Goal: Information Seeking & Learning: Learn about a topic

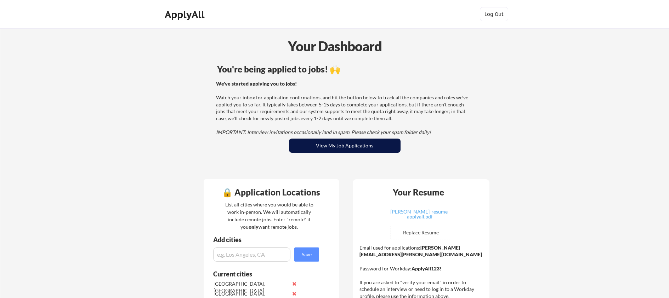
click at [339, 147] on button "View My Job Applications" at bounding box center [344, 146] width 111 height 14
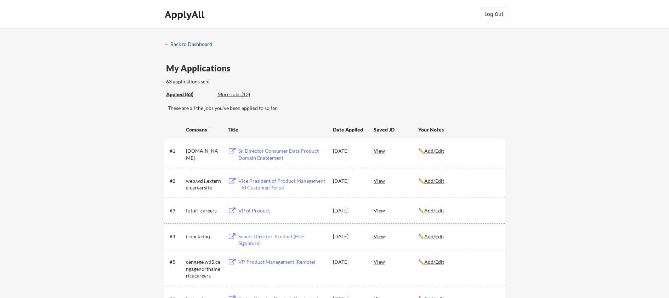
click at [186, 42] on div "← Back to Dashboard" at bounding box center [190, 44] width 53 height 5
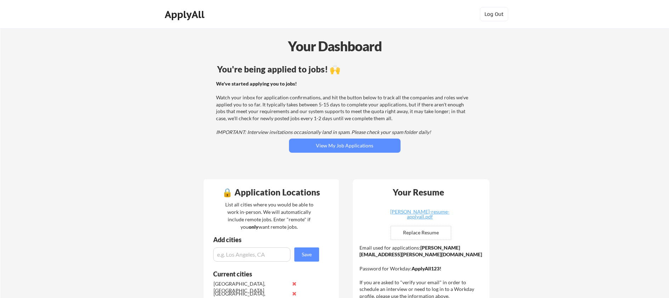
click at [307, 119] on div "We've started applying you to jobs! Watch your inbox for application confirmati…" at bounding box center [343, 108] width 255 height 56
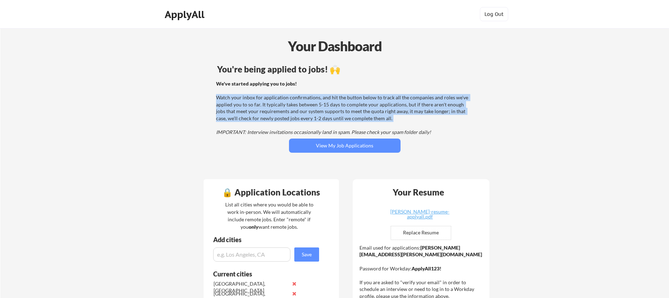
click at [307, 119] on div "We've started applying you to jobs! Watch your inbox for application confirmati…" at bounding box center [343, 108] width 255 height 56
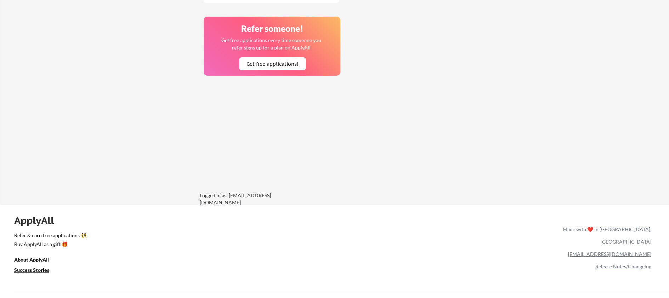
scroll to position [873, 0]
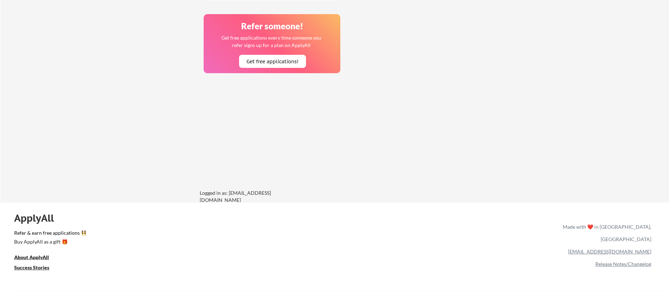
click at [19, 216] on div "ApplyAll" at bounding box center [38, 218] width 48 height 12
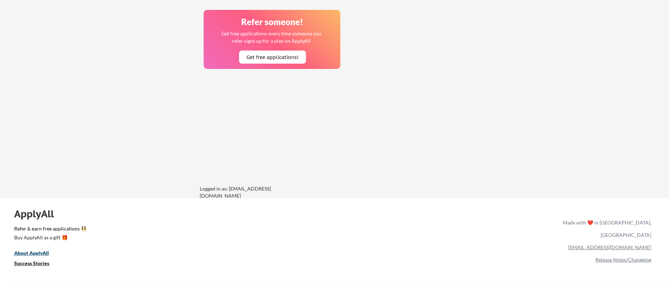
click at [34, 257] on link "About ApplyAll" at bounding box center [36, 254] width 45 height 9
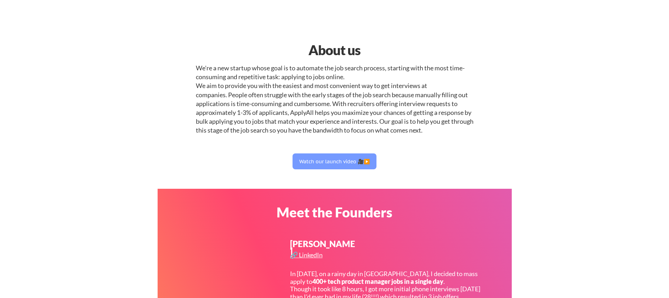
select select ""product""
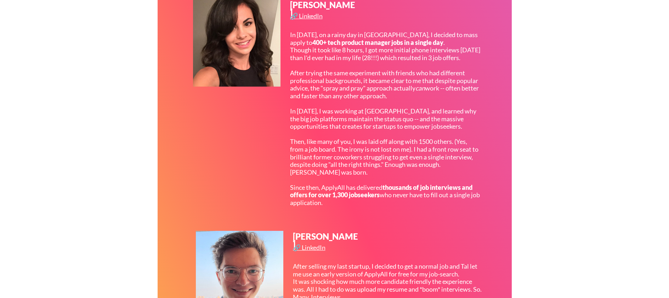
scroll to position [243, 0]
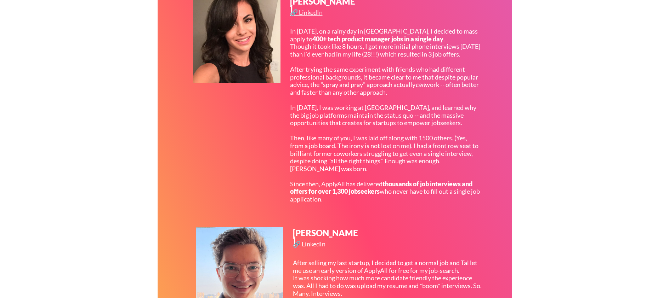
click at [344, 90] on div "In 2017, on a rainy day in San Francisco, I decided to mass apply to 400+ tech …" at bounding box center [385, 116] width 190 height 176
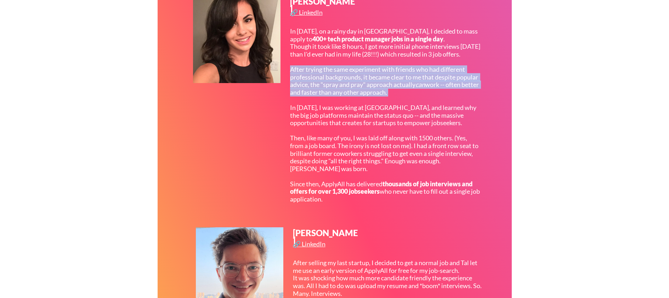
click at [344, 90] on div "In 2017, on a rainy day in San Francisco, I decided to mass apply to 400+ tech …" at bounding box center [385, 116] width 190 height 176
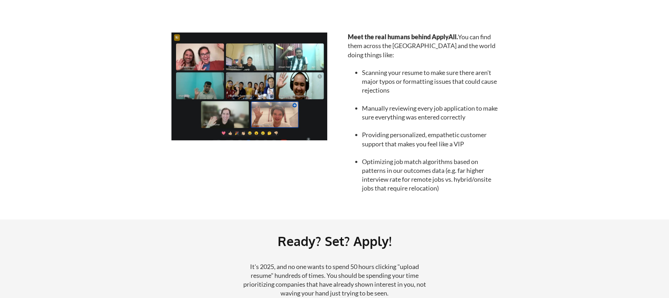
scroll to position [630, 0]
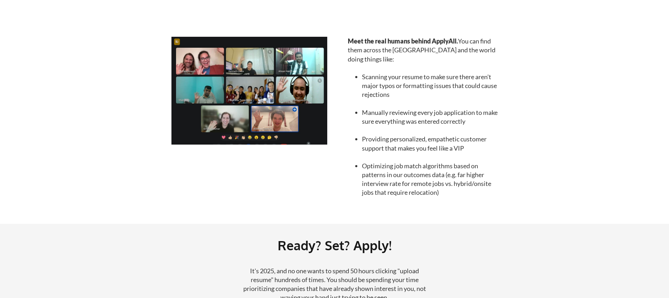
click at [401, 117] on li "Manually reviewing every job application to make sure everything was entered co…" at bounding box center [430, 117] width 137 height 18
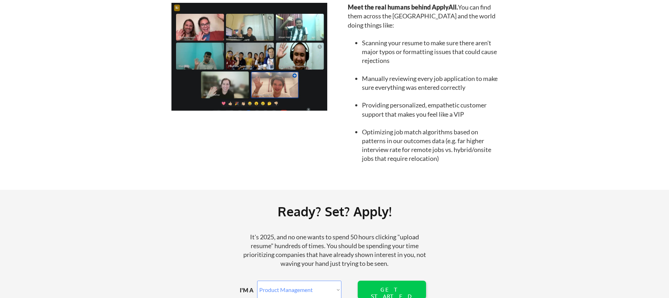
scroll to position [665, 0]
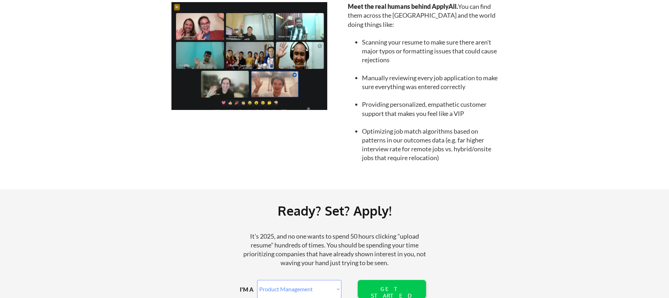
click at [429, 8] on strong "Meet the real humans behind ApplyAll." at bounding box center [403, 6] width 110 height 8
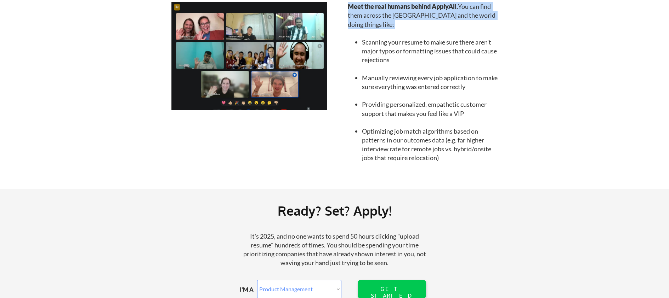
click at [429, 8] on strong "Meet the real humans behind ApplyAll." at bounding box center [403, 6] width 110 height 8
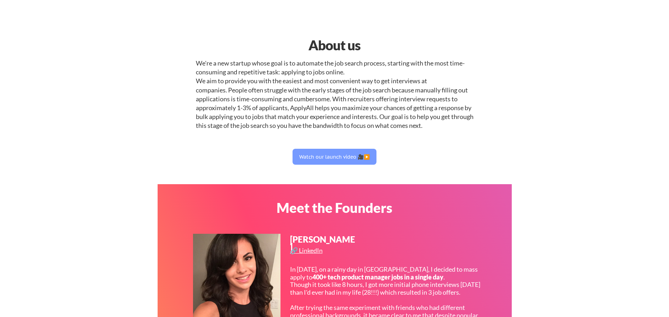
scroll to position [5, 0]
